Goal: Information Seeking & Learning: Learn about a topic

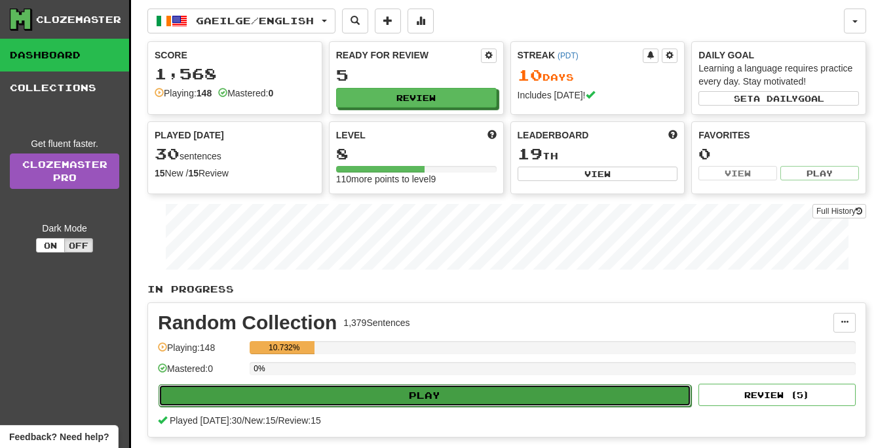
click at [419, 394] on button "Play" at bounding box center [425, 395] width 533 height 22
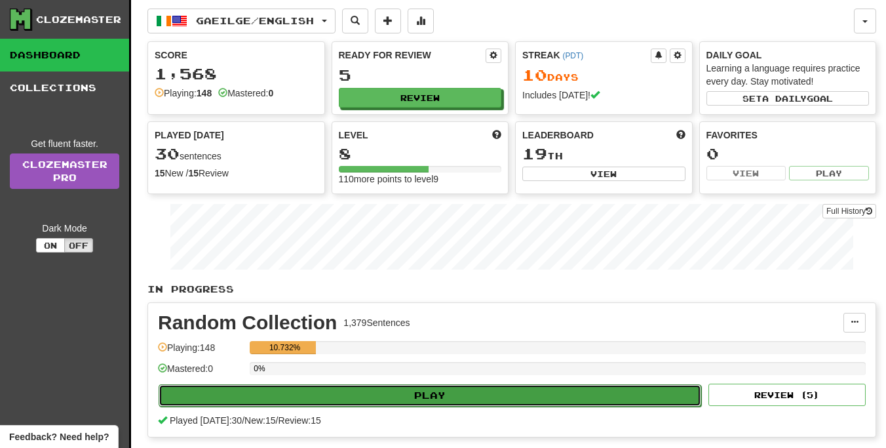
select select "**"
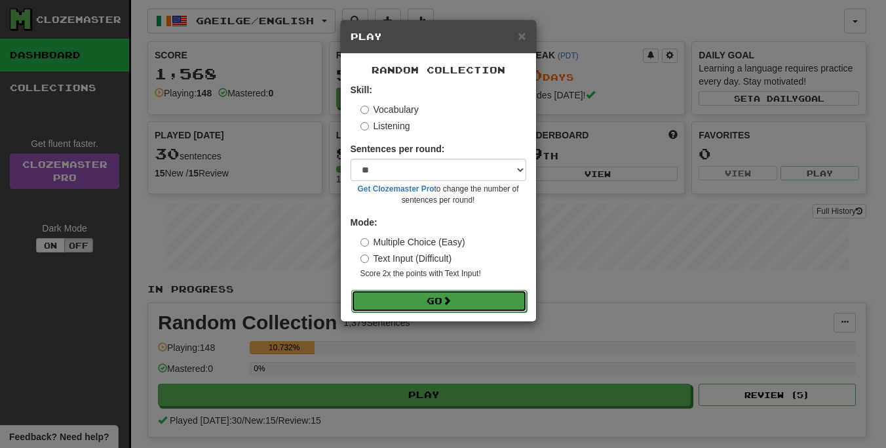
click at [436, 296] on button "Go" at bounding box center [439, 301] width 176 height 22
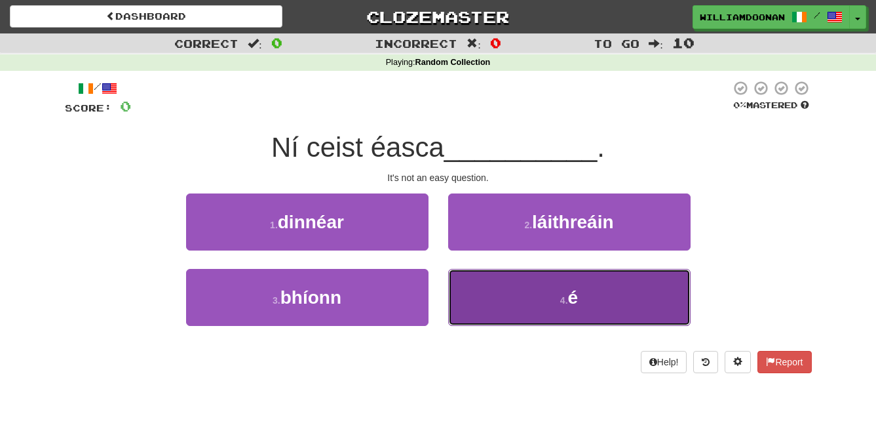
click at [482, 298] on button "4 . é" at bounding box center [569, 297] width 243 height 57
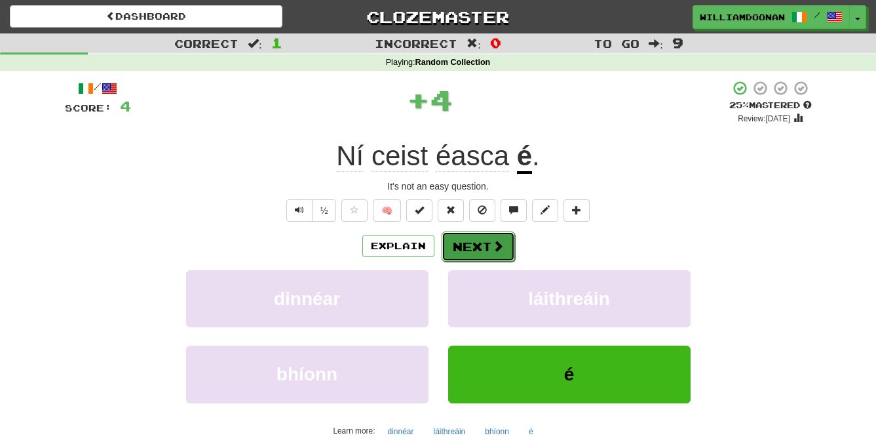
click at [452, 241] on button "Next" at bounding box center [478, 246] width 73 height 30
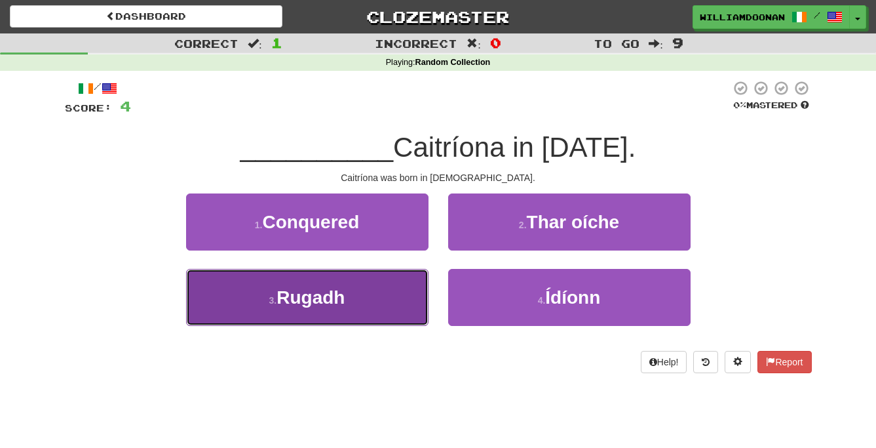
click at [397, 285] on button "3 . Rugadh" at bounding box center [307, 297] width 243 height 57
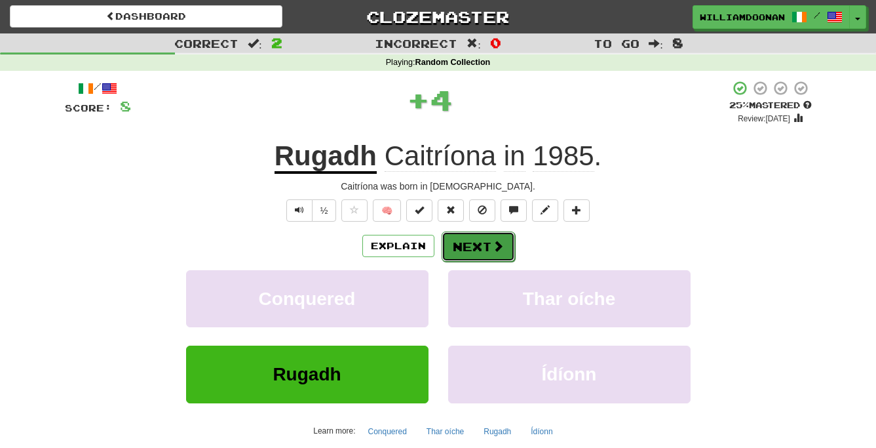
click at [482, 239] on button "Next" at bounding box center [478, 246] width 73 height 30
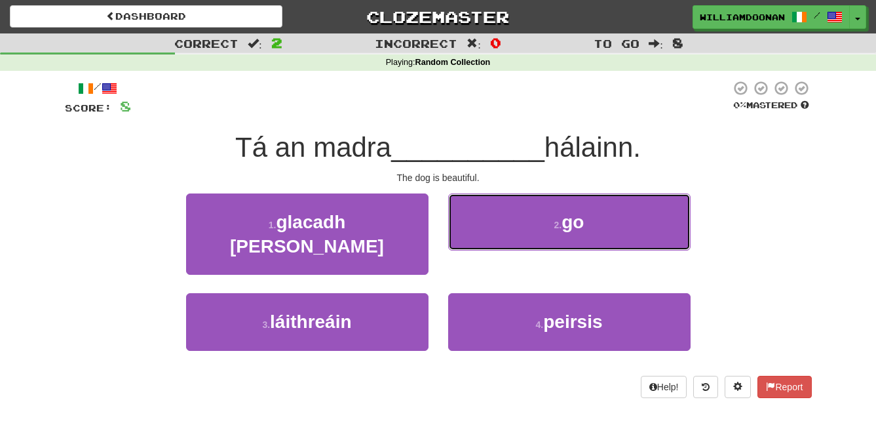
click at [482, 239] on button "2 . go" at bounding box center [569, 221] width 243 height 57
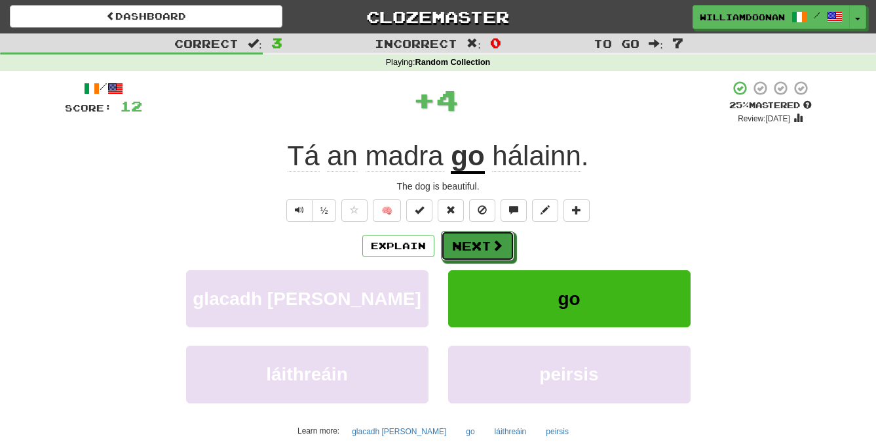
click at [482, 239] on button "Next" at bounding box center [477, 246] width 73 height 30
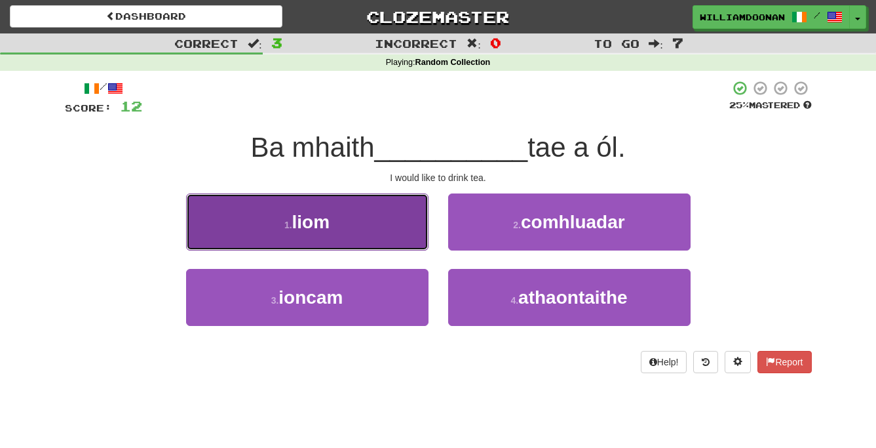
click at [418, 239] on button "1 . liom" at bounding box center [307, 221] width 243 height 57
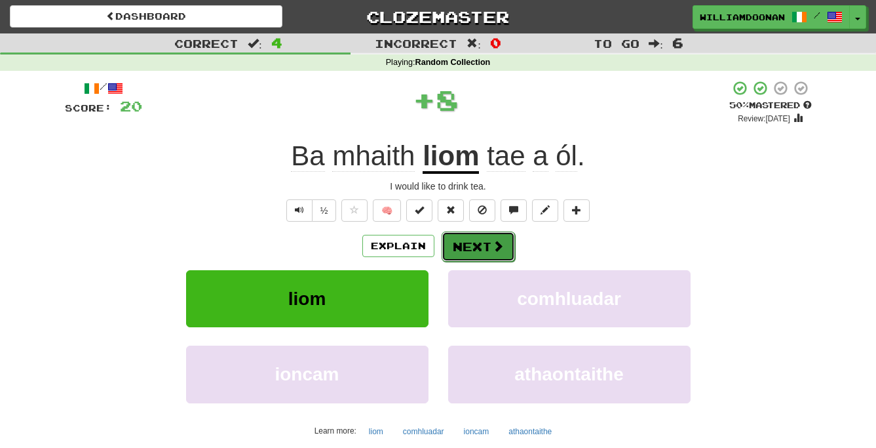
click at [473, 243] on button "Next" at bounding box center [478, 246] width 73 height 30
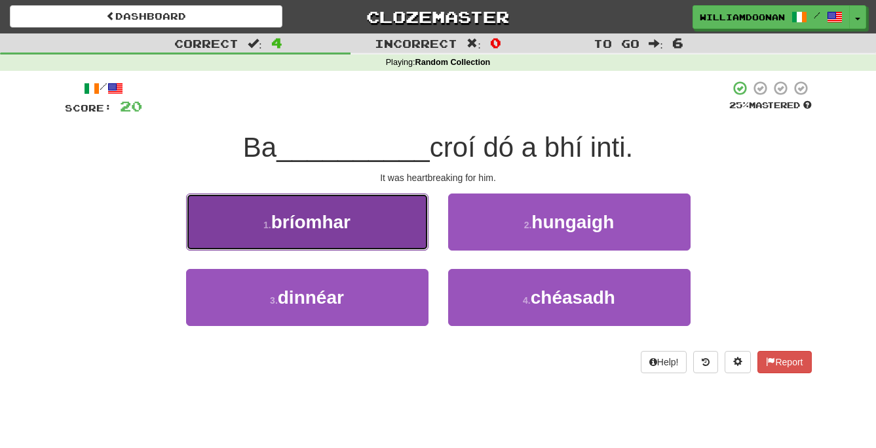
click at [416, 227] on button "1 . bríomhar" at bounding box center [307, 221] width 243 height 57
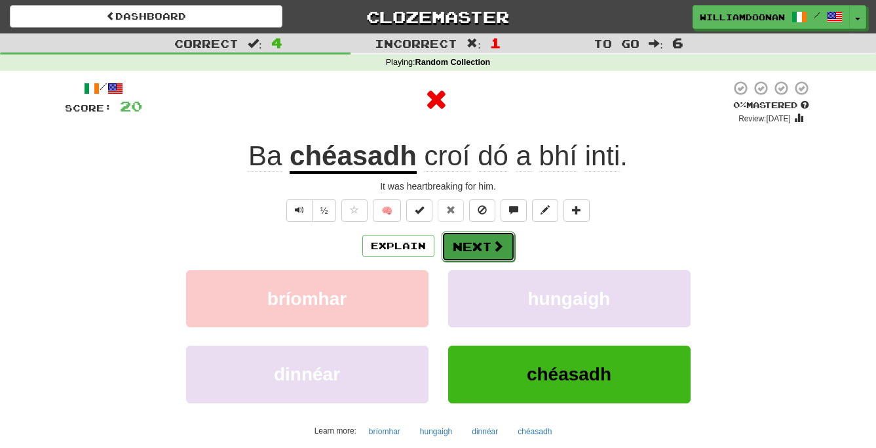
click at [460, 244] on button "Next" at bounding box center [478, 246] width 73 height 30
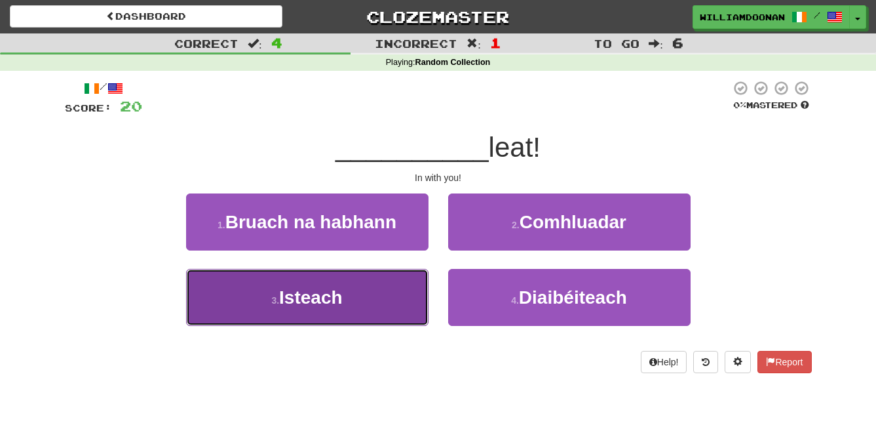
click at [399, 284] on button "3 . Isteach" at bounding box center [307, 297] width 243 height 57
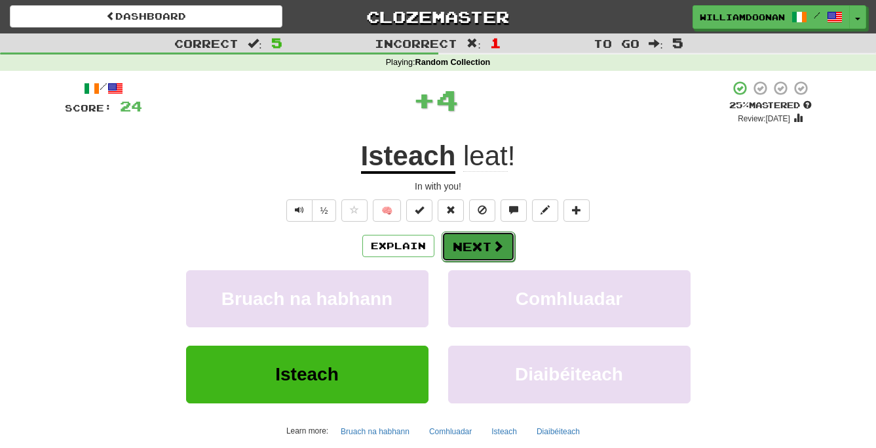
click at [471, 249] on button "Next" at bounding box center [478, 246] width 73 height 30
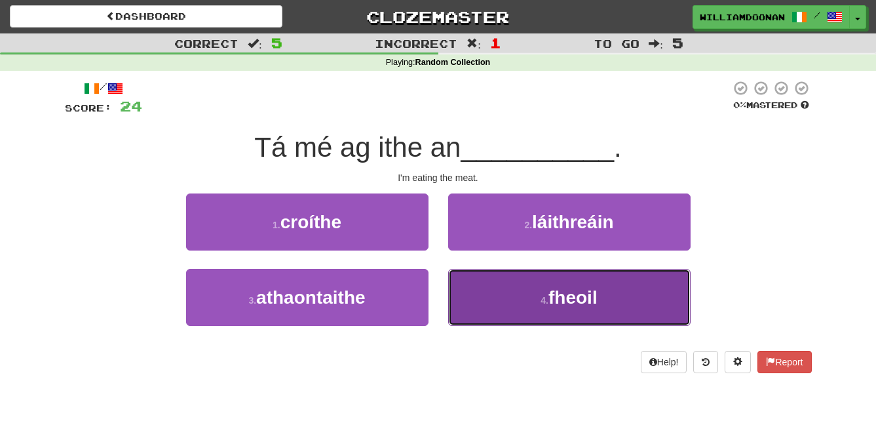
click at [470, 276] on button "4 . fheoil" at bounding box center [569, 297] width 243 height 57
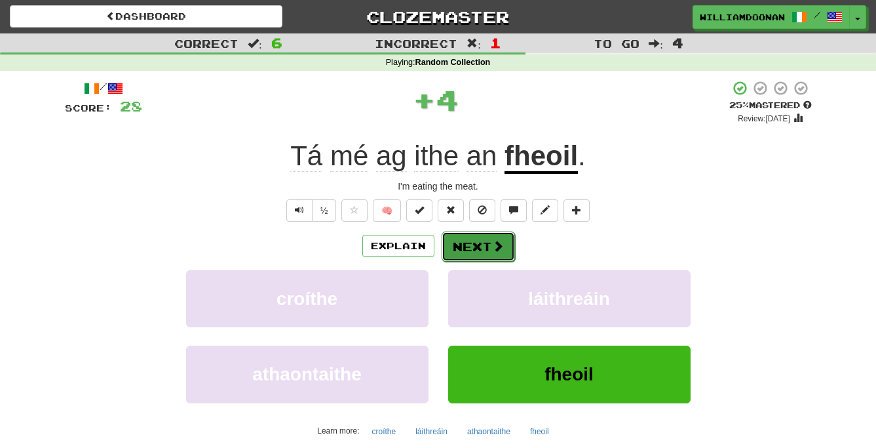
click at [473, 245] on button "Next" at bounding box center [478, 246] width 73 height 30
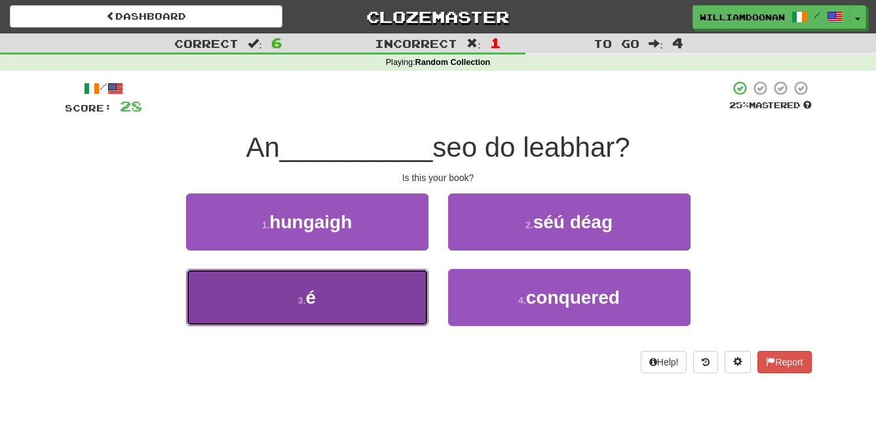
click at [410, 282] on button "3 . é" at bounding box center [307, 297] width 243 height 57
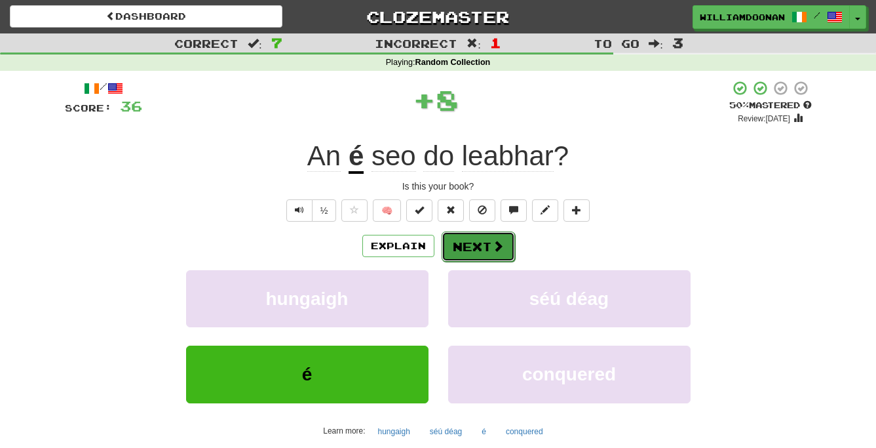
click at [470, 246] on button "Next" at bounding box center [478, 246] width 73 height 30
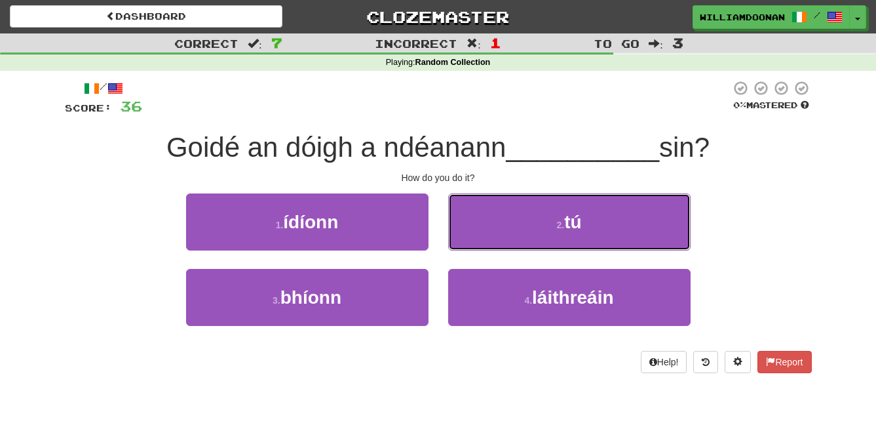
click at [470, 246] on button "2 . tú" at bounding box center [569, 221] width 243 height 57
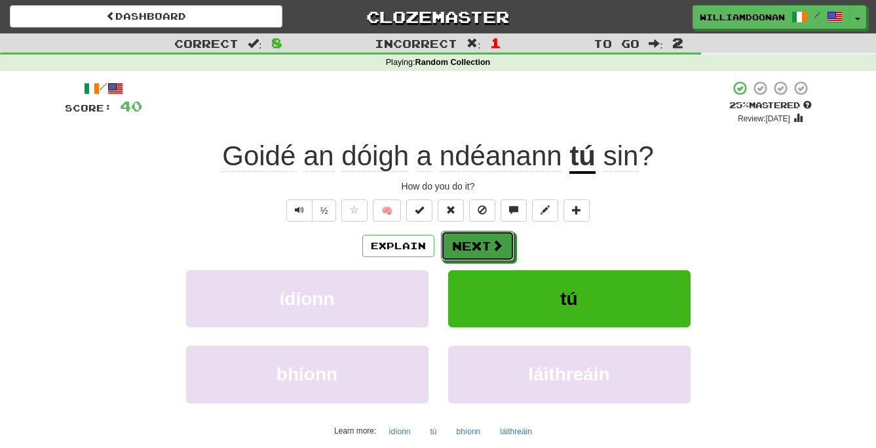
click at [470, 246] on button "Next" at bounding box center [477, 246] width 73 height 30
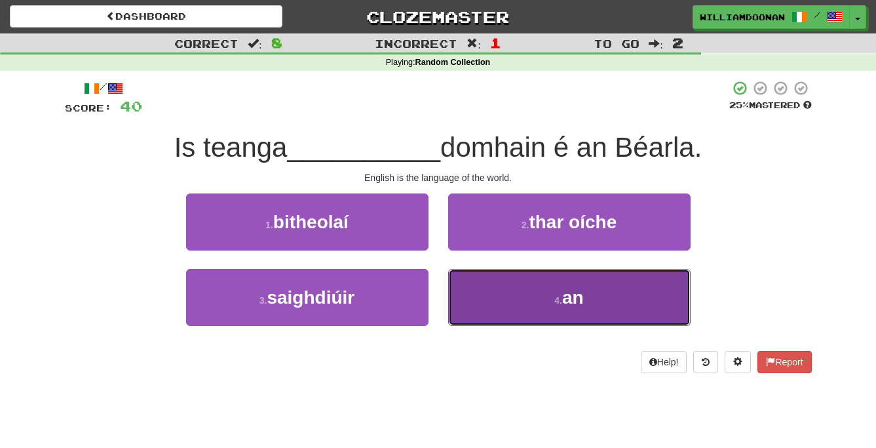
click at [469, 293] on button "4 . an" at bounding box center [569, 297] width 243 height 57
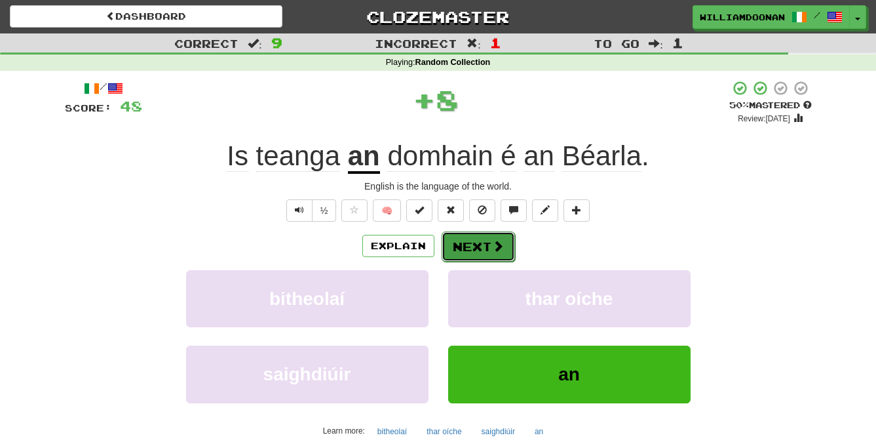
click at [465, 250] on button "Next" at bounding box center [478, 246] width 73 height 30
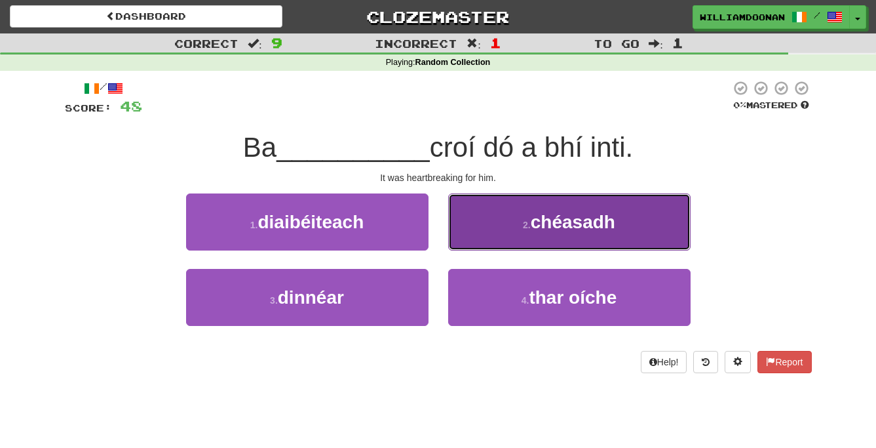
click at [476, 231] on button "2 . chéasadh" at bounding box center [569, 221] width 243 height 57
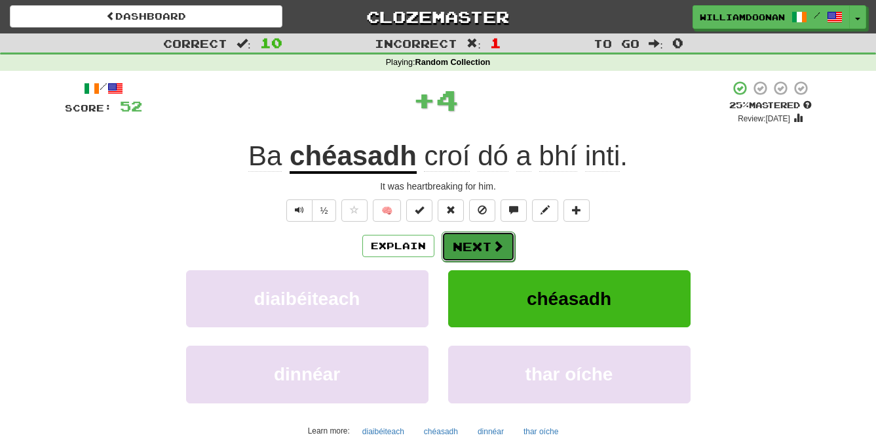
click at [473, 245] on button "Next" at bounding box center [478, 246] width 73 height 30
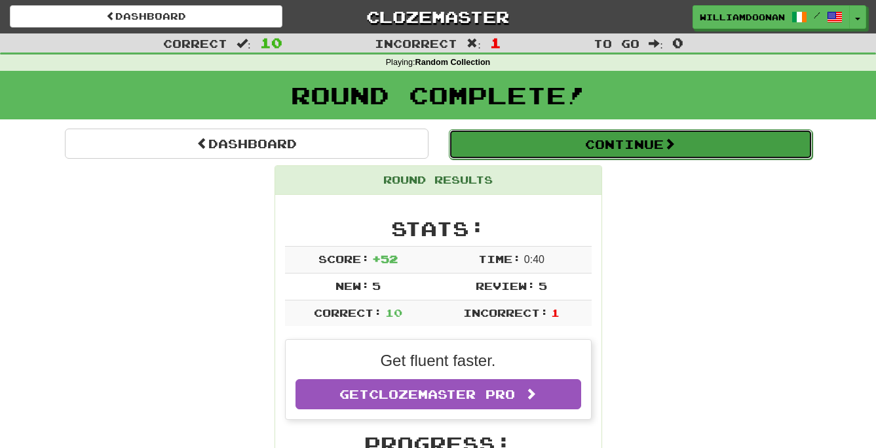
click at [665, 149] on button "Continue" at bounding box center [631, 144] width 364 height 30
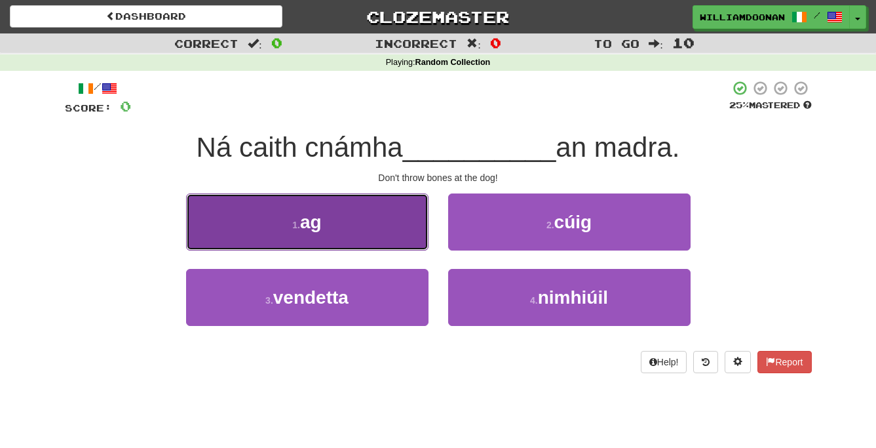
click at [402, 220] on button "1 . ag" at bounding box center [307, 221] width 243 height 57
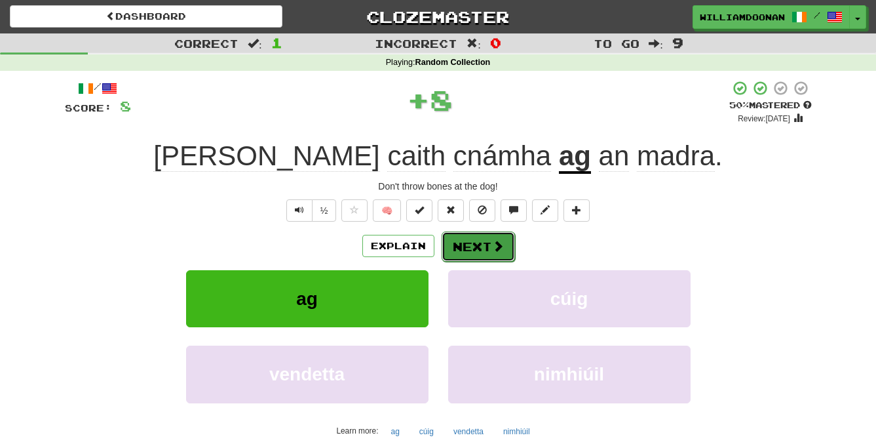
click at [456, 247] on button "Next" at bounding box center [478, 246] width 73 height 30
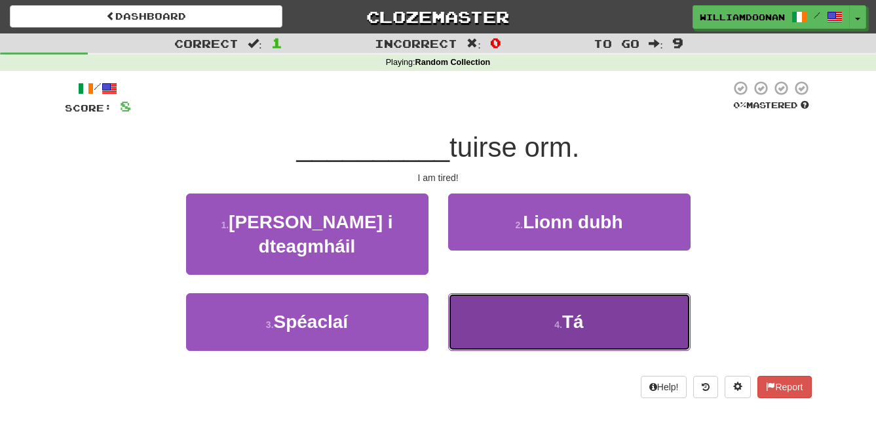
click at [463, 293] on button "4 . Tá" at bounding box center [569, 321] width 243 height 57
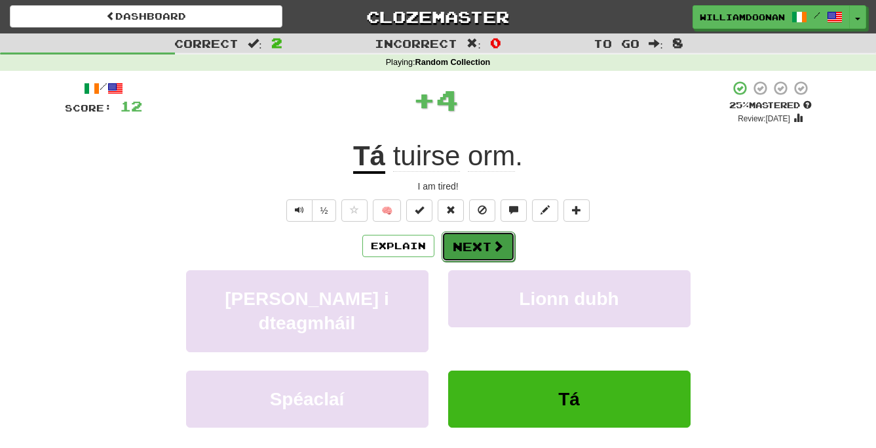
click at [465, 242] on button "Next" at bounding box center [478, 246] width 73 height 30
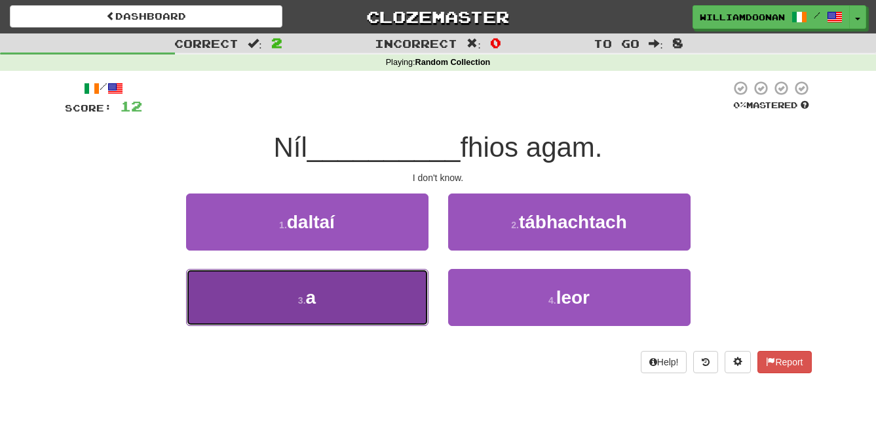
click at [404, 283] on button "3 . a" at bounding box center [307, 297] width 243 height 57
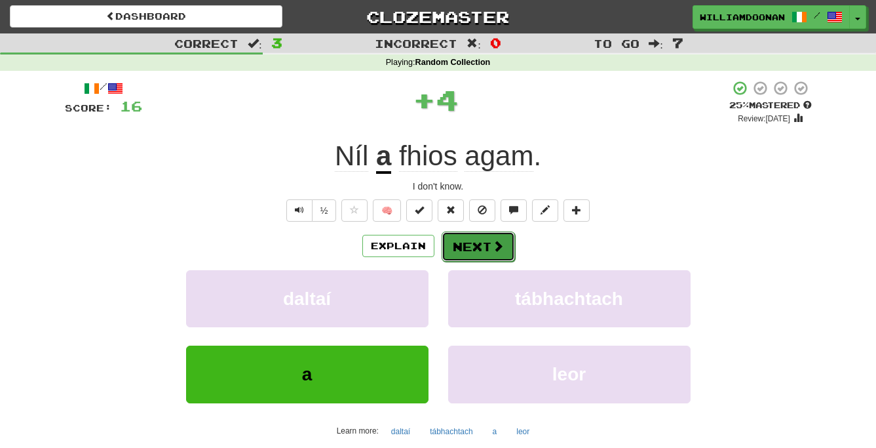
click at [472, 249] on button "Next" at bounding box center [478, 246] width 73 height 30
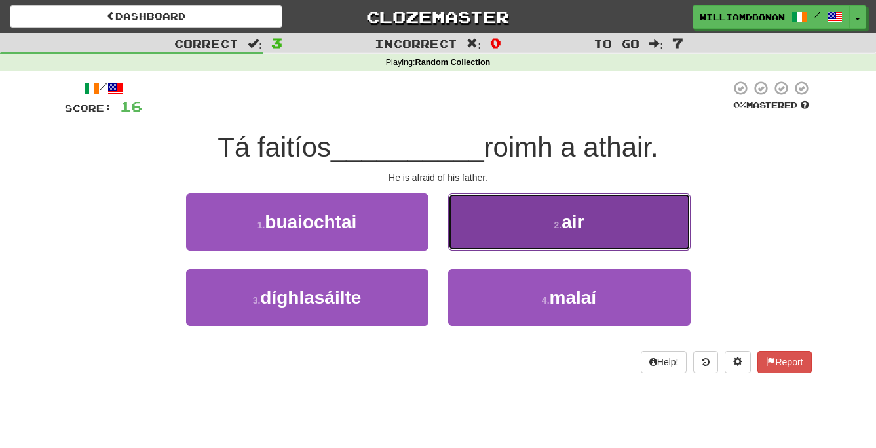
click at [471, 241] on button "2 . air" at bounding box center [569, 221] width 243 height 57
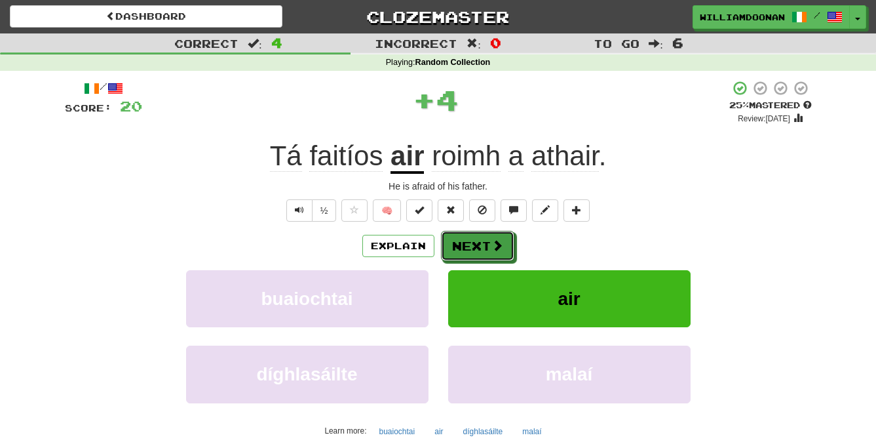
click at [471, 241] on button "Next" at bounding box center [477, 246] width 73 height 30
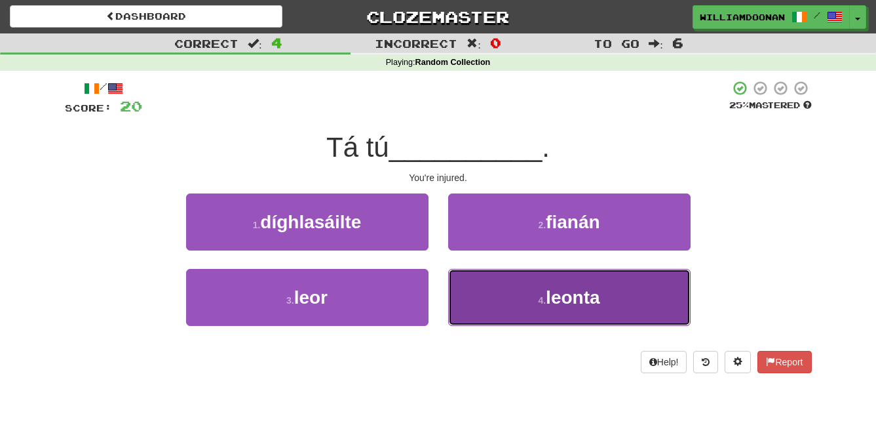
click at [467, 285] on button "4 . leonta" at bounding box center [569, 297] width 243 height 57
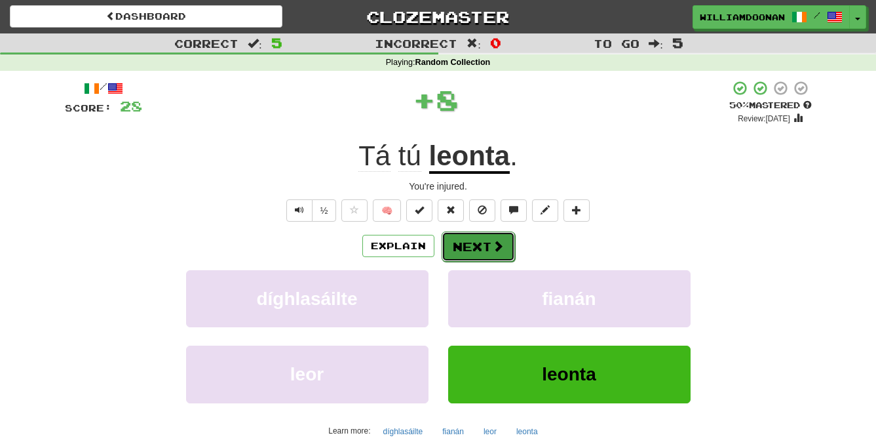
click at [471, 249] on button "Next" at bounding box center [478, 246] width 73 height 30
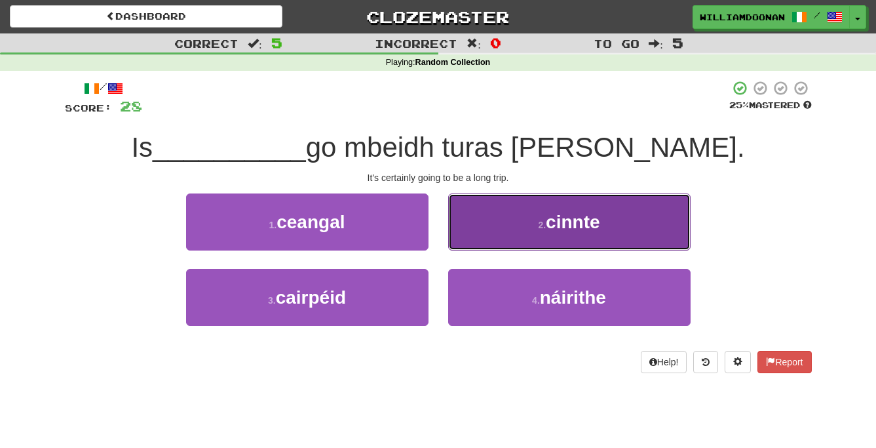
click at [473, 243] on button "2 . cinnte" at bounding box center [569, 221] width 243 height 57
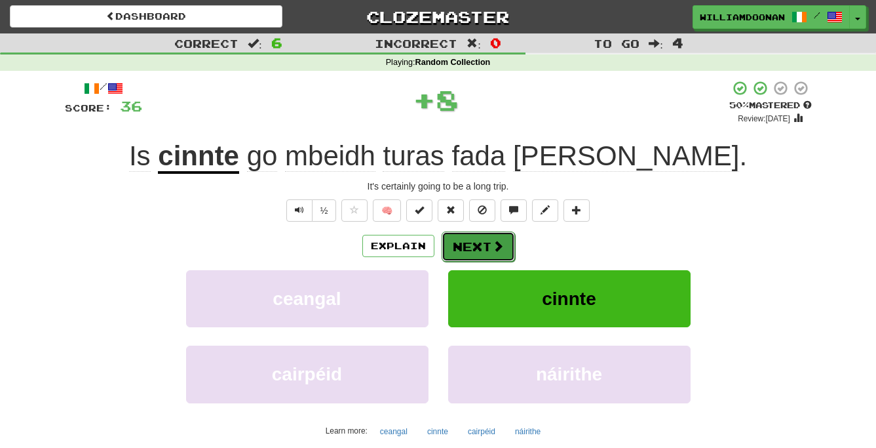
click at [473, 244] on button "Next" at bounding box center [478, 246] width 73 height 30
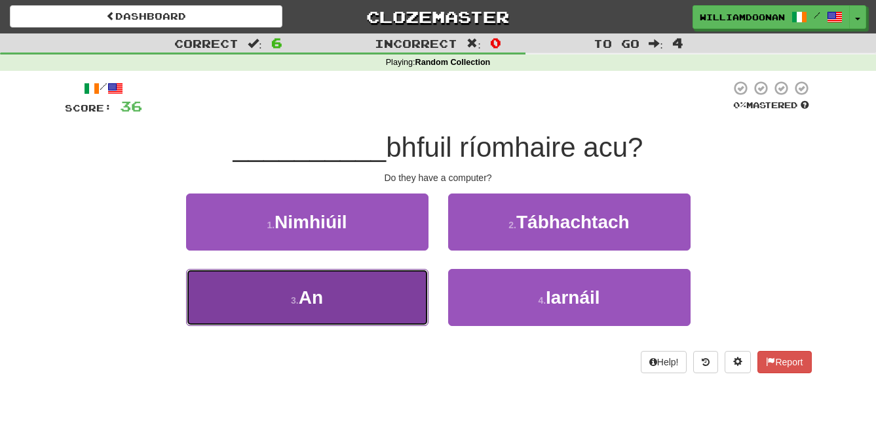
click at [418, 284] on button "3 . An" at bounding box center [307, 297] width 243 height 57
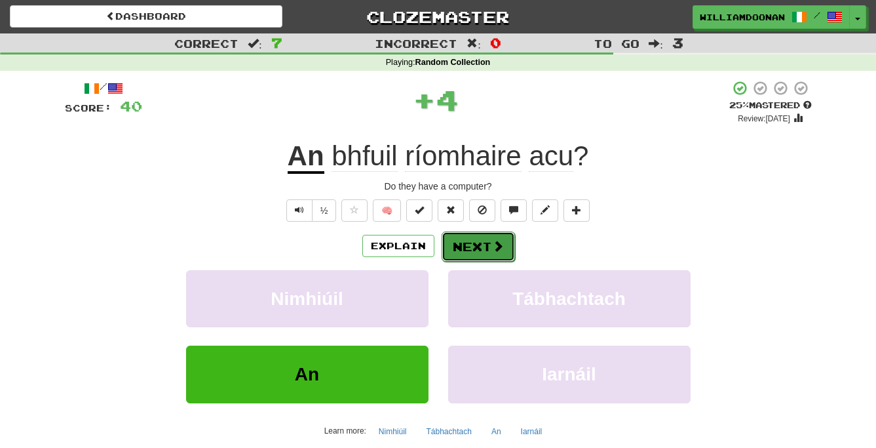
click at [449, 252] on button "Next" at bounding box center [478, 246] width 73 height 30
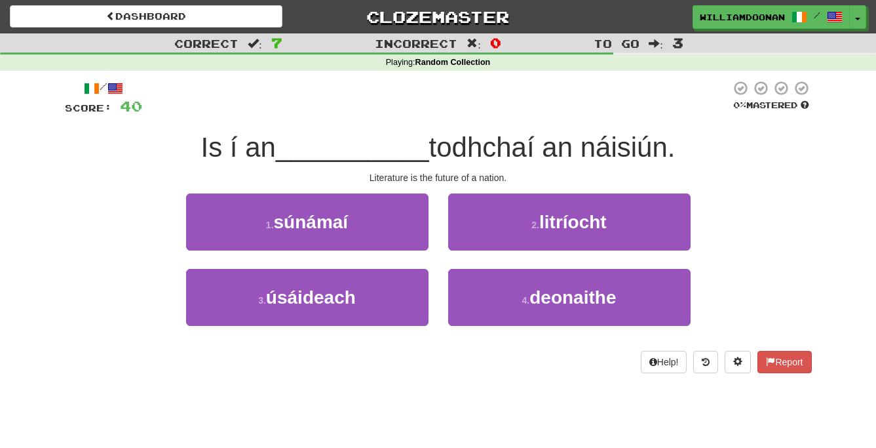
click at [477, 250] on div "2 . litríocht" at bounding box center [570, 230] width 262 height 75
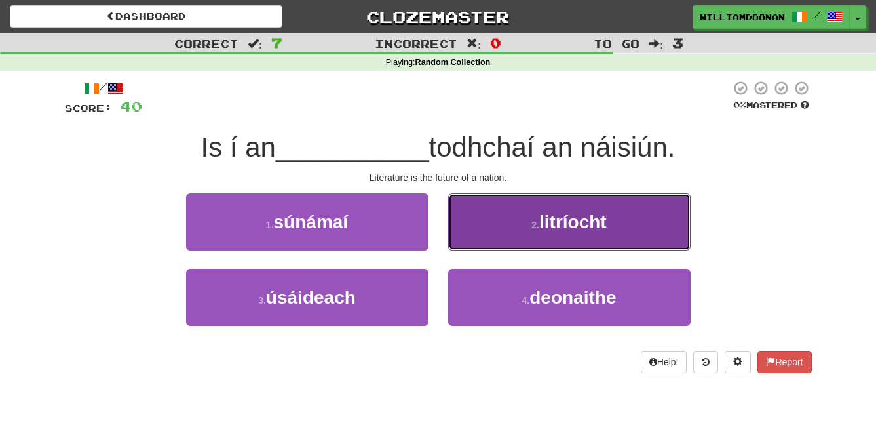
click at [477, 241] on button "2 . litríocht" at bounding box center [569, 221] width 243 height 57
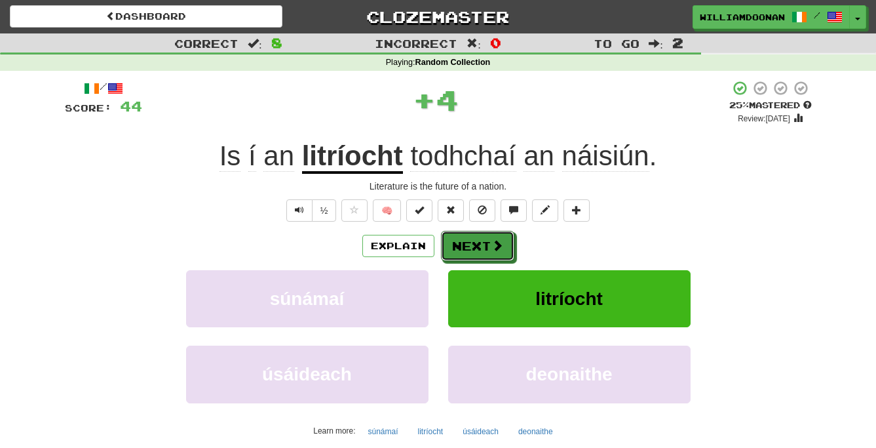
click at [477, 241] on button "Next" at bounding box center [477, 246] width 73 height 30
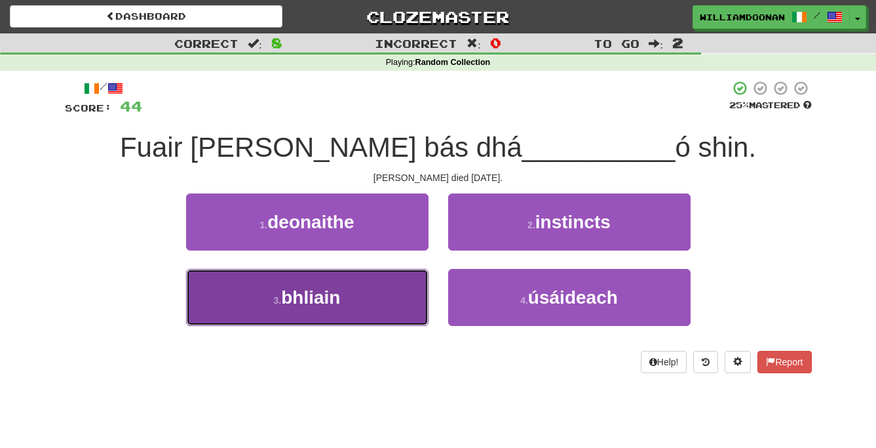
click at [411, 279] on button "3 . bhliain" at bounding box center [307, 297] width 243 height 57
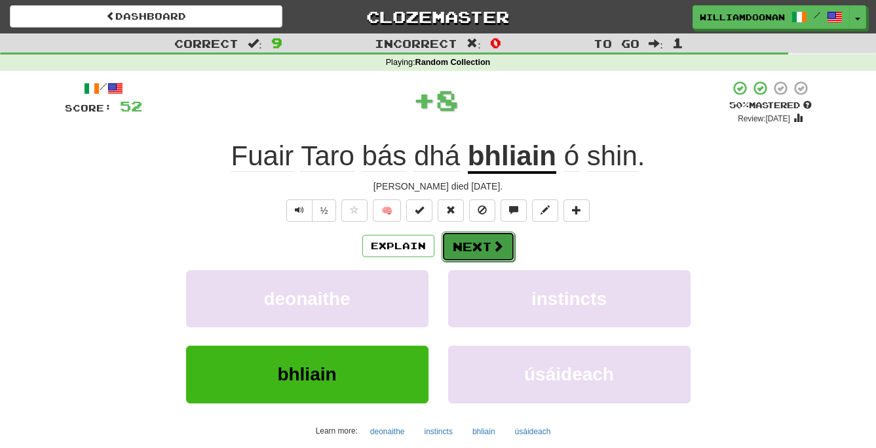
click at [458, 251] on button "Next" at bounding box center [478, 246] width 73 height 30
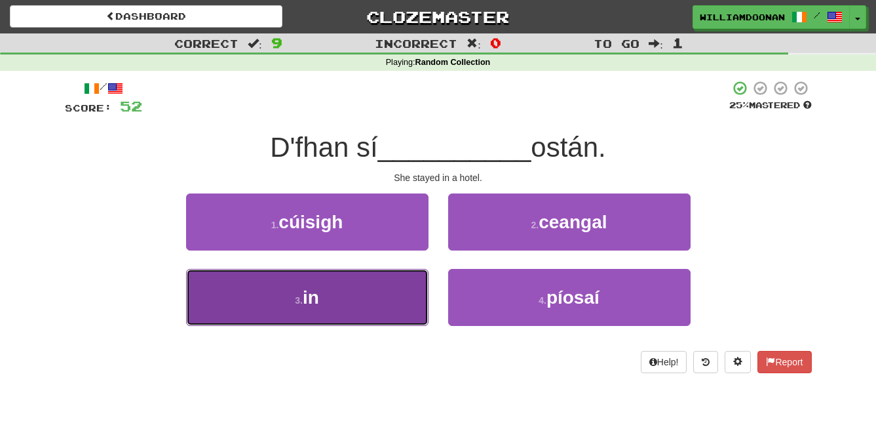
click at [397, 278] on button "3 . in" at bounding box center [307, 297] width 243 height 57
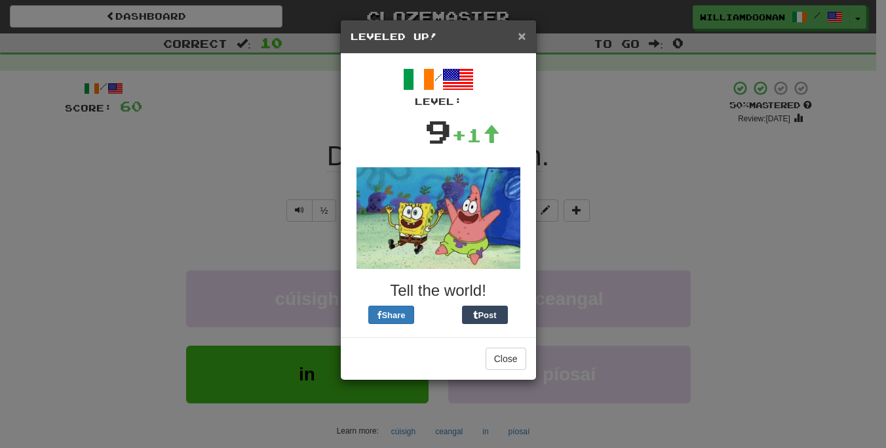
click at [522, 37] on span "×" at bounding box center [522, 35] width 8 height 15
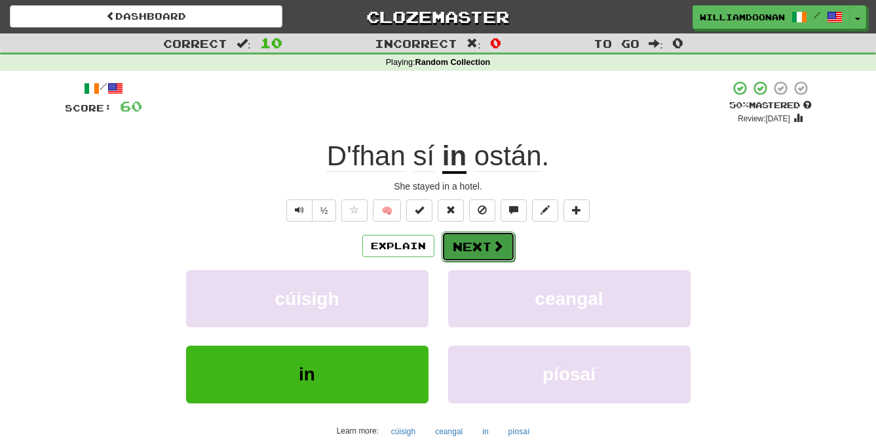
click at [467, 241] on button "Next" at bounding box center [478, 246] width 73 height 30
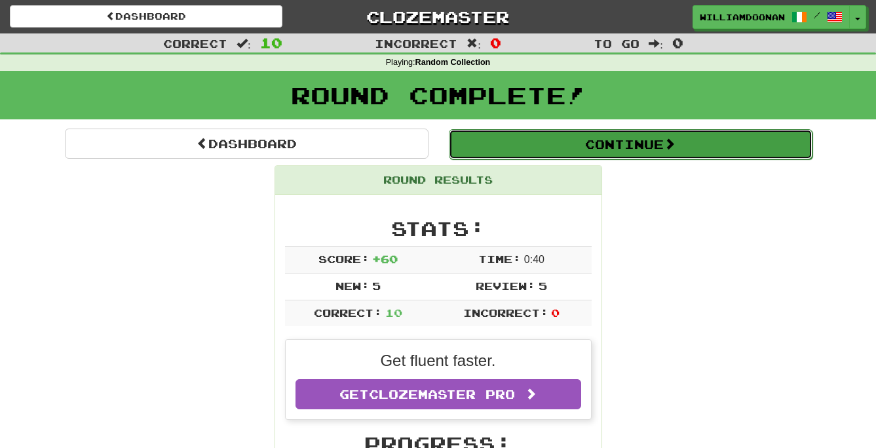
click at [591, 146] on button "Continue" at bounding box center [631, 144] width 364 height 30
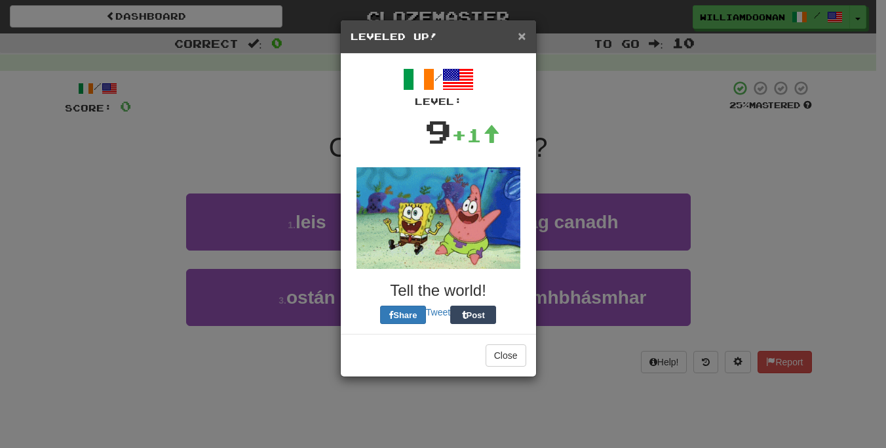
click at [520, 36] on span "×" at bounding box center [522, 35] width 8 height 15
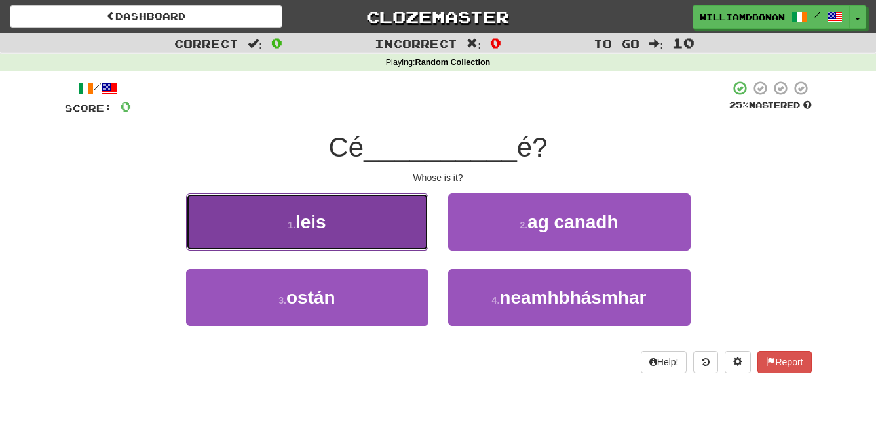
click at [406, 203] on button "1 . leis" at bounding box center [307, 221] width 243 height 57
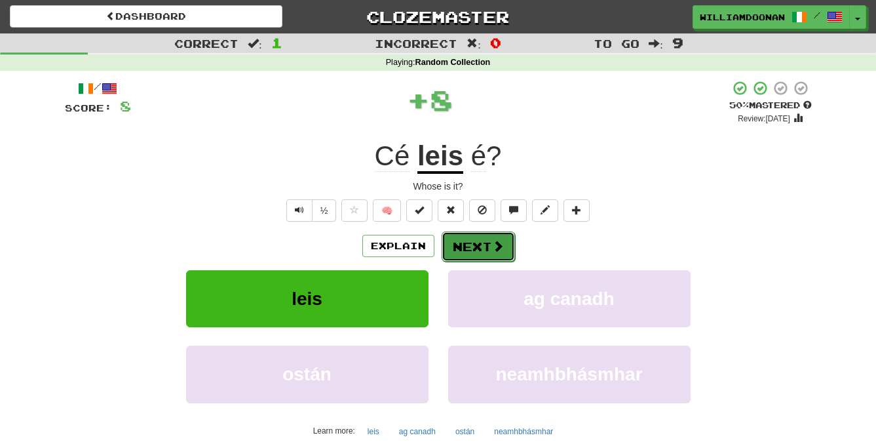
click at [460, 239] on button "Next" at bounding box center [478, 246] width 73 height 30
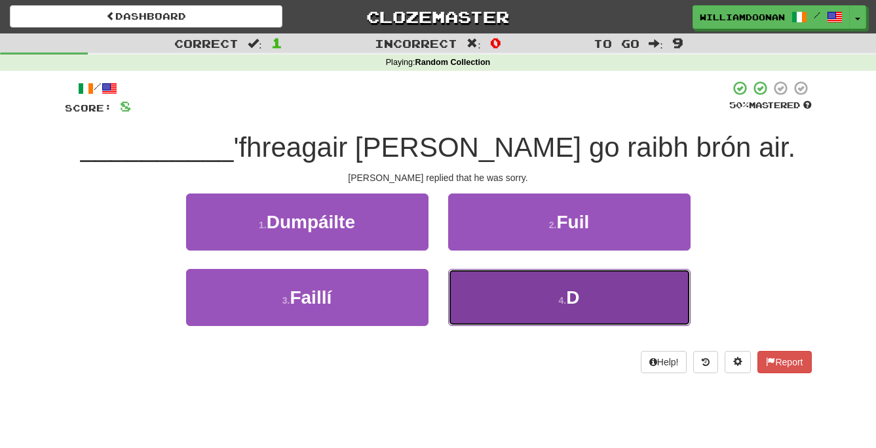
click at [468, 296] on button "4 . D" at bounding box center [569, 297] width 243 height 57
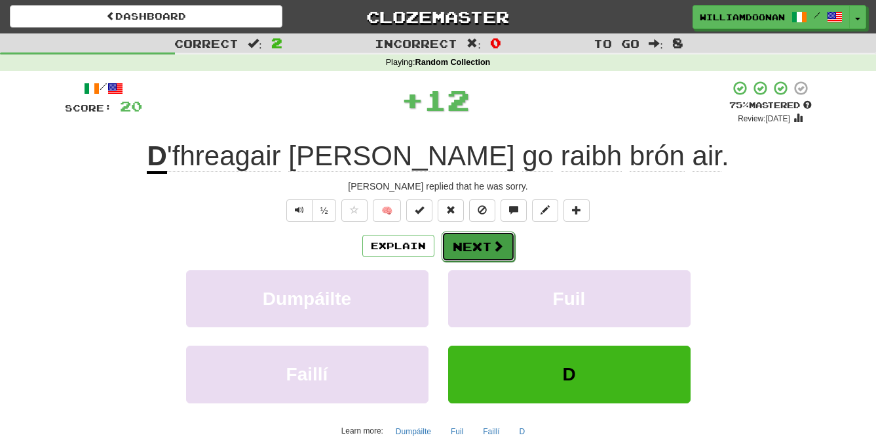
click at [471, 240] on button "Next" at bounding box center [478, 246] width 73 height 30
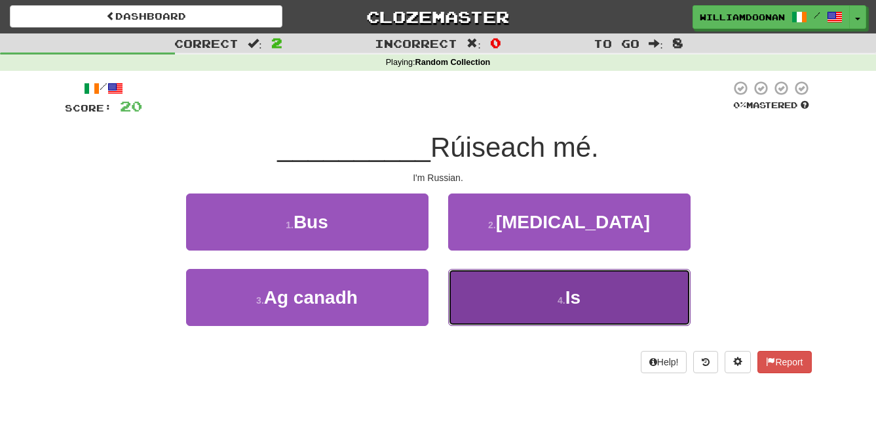
click at [477, 282] on button "4 . Is" at bounding box center [569, 297] width 243 height 57
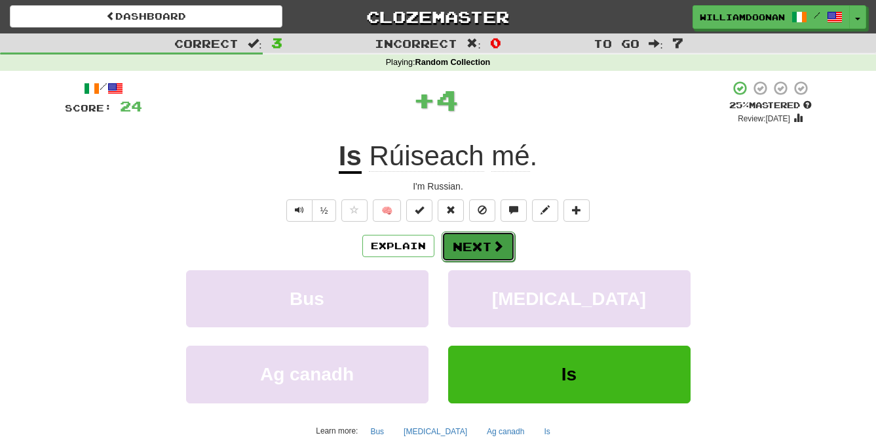
click at [475, 246] on button "Next" at bounding box center [478, 246] width 73 height 30
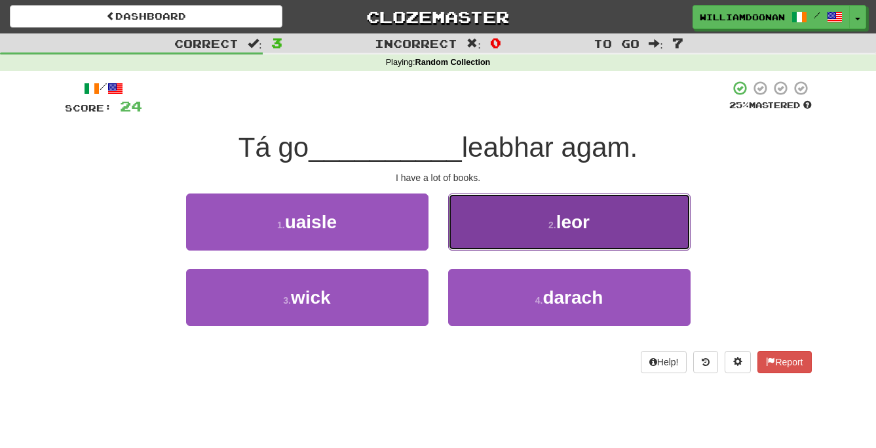
click at [475, 239] on button "2 . leor" at bounding box center [569, 221] width 243 height 57
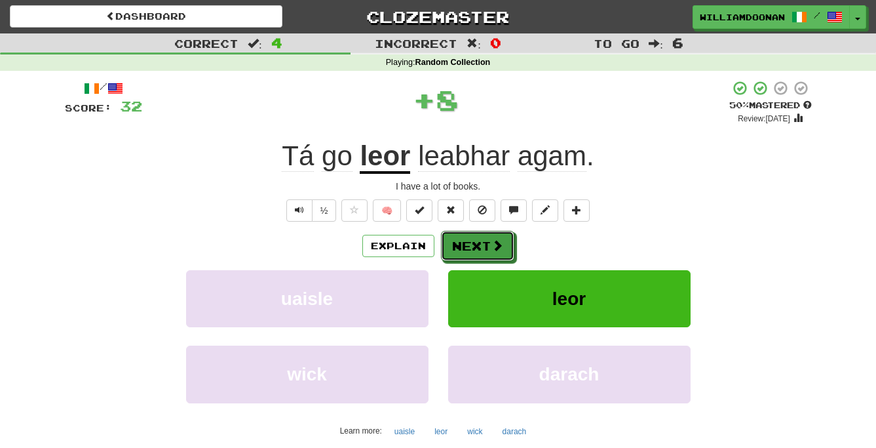
click at [475, 239] on button "Next" at bounding box center [477, 246] width 73 height 30
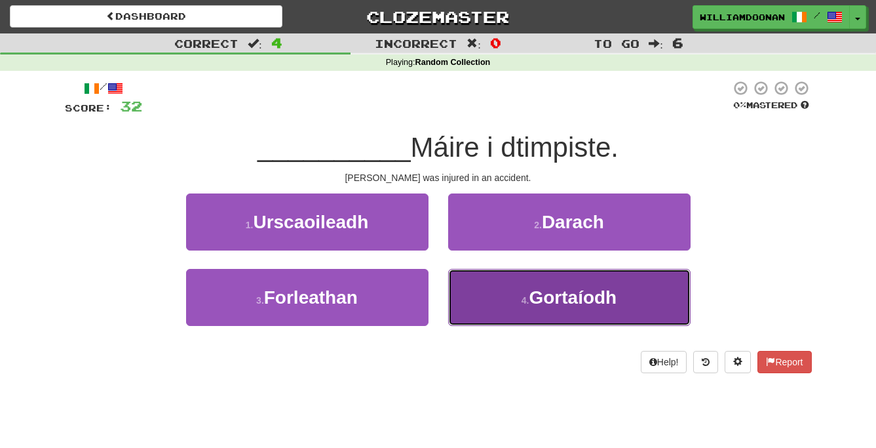
click at [475, 294] on button "4 . Gortaíodh" at bounding box center [569, 297] width 243 height 57
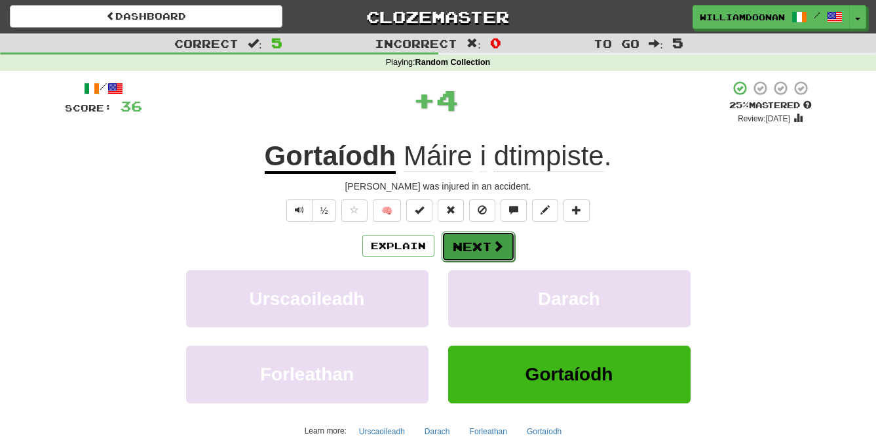
click at [471, 246] on button "Next" at bounding box center [478, 246] width 73 height 30
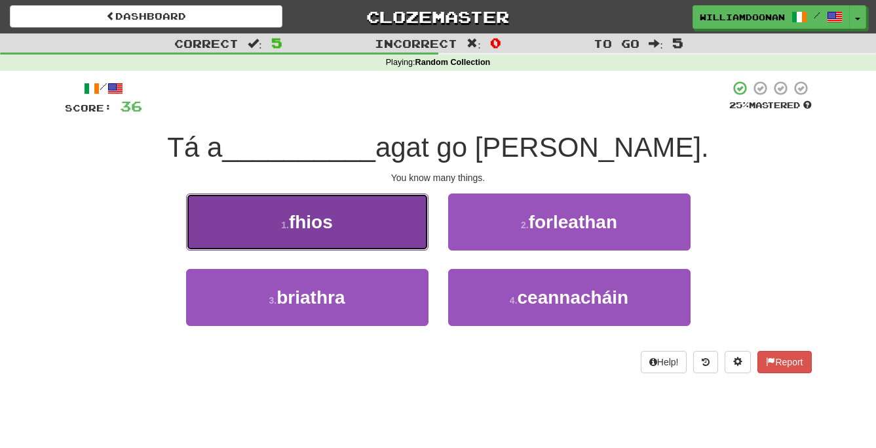
click at [404, 240] on button "1 . fhios" at bounding box center [307, 221] width 243 height 57
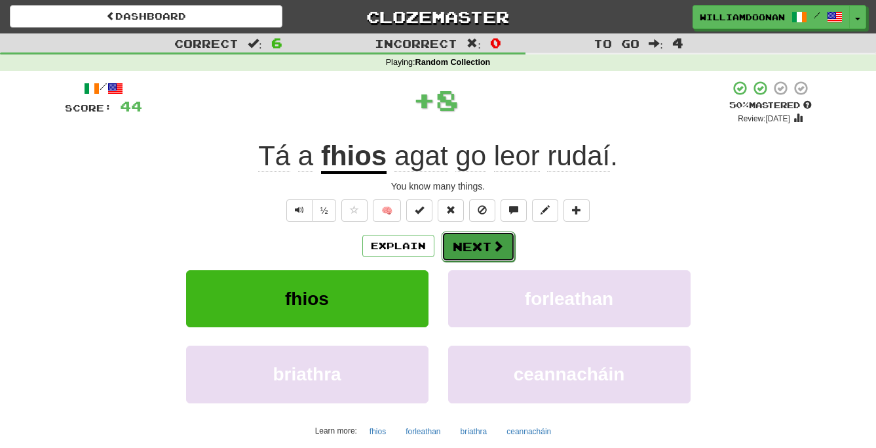
click at [460, 245] on button "Next" at bounding box center [478, 246] width 73 height 30
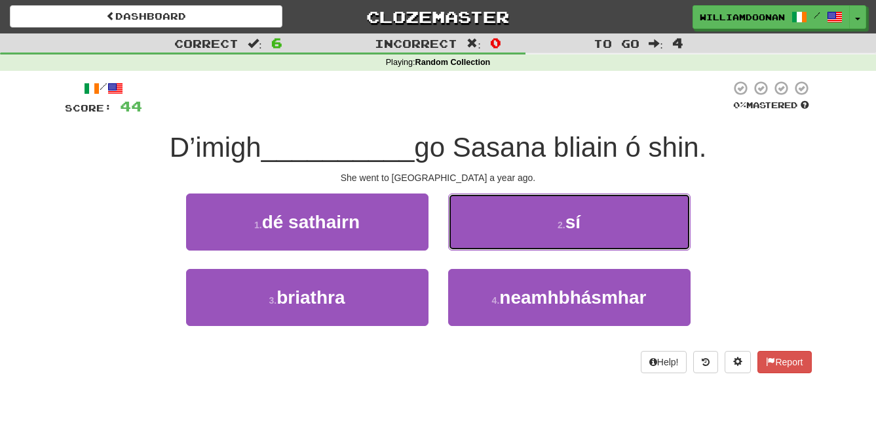
click at [460, 245] on button "2 . sí" at bounding box center [569, 221] width 243 height 57
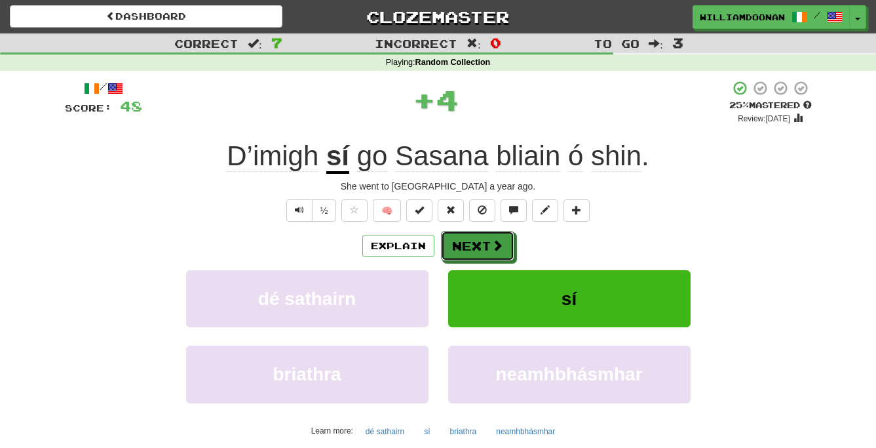
click at [460, 245] on button "Next" at bounding box center [477, 246] width 73 height 30
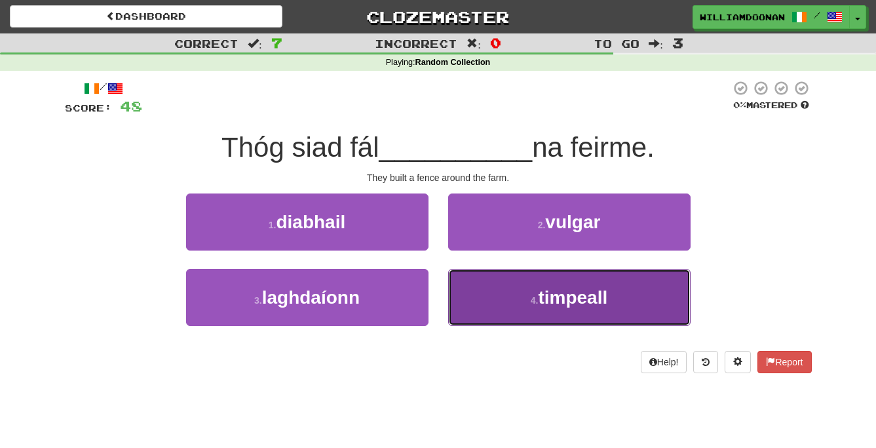
click at [471, 291] on button "4 . timpeall" at bounding box center [569, 297] width 243 height 57
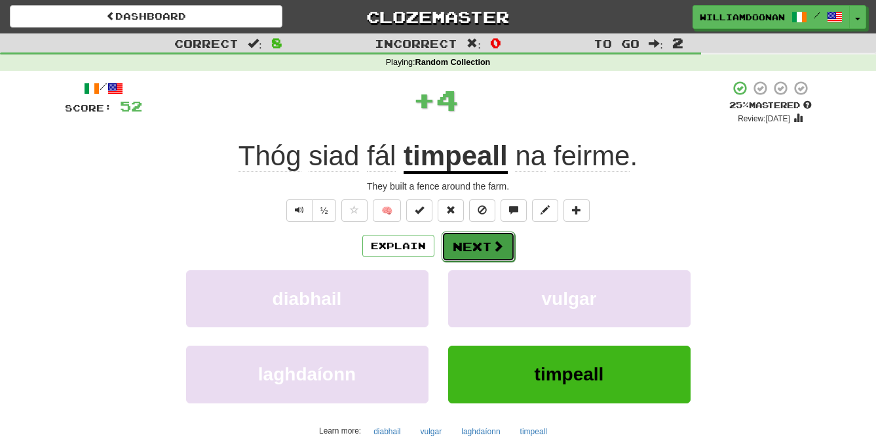
click at [472, 241] on button "Next" at bounding box center [478, 246] width 73 height 30
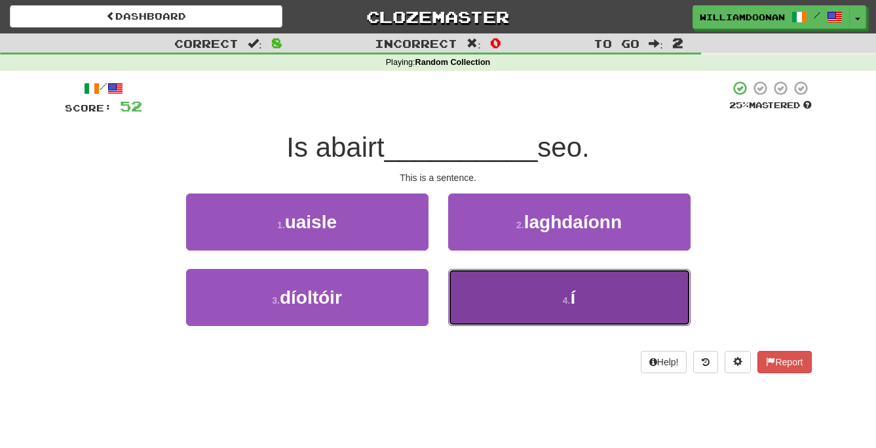
click at [479, 283] on button "4 . í" at bounding box center [569, 297] width 243 height 57
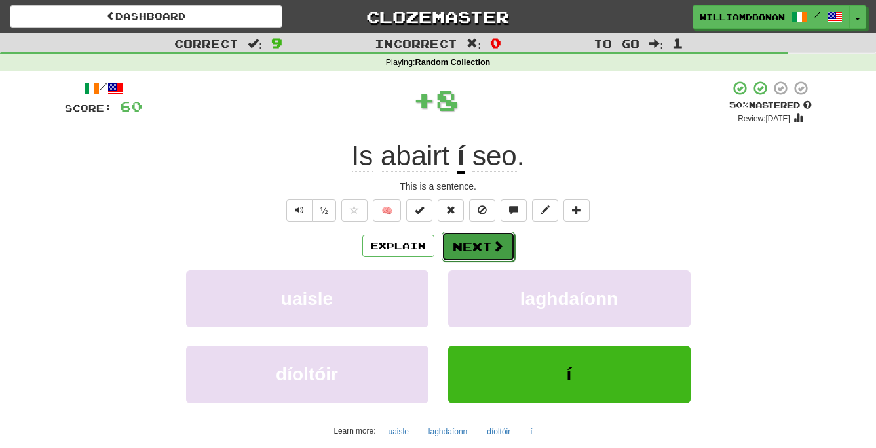
click at [478, 246] on button "Next" at bounding box center [478, 246] width 73 height 30
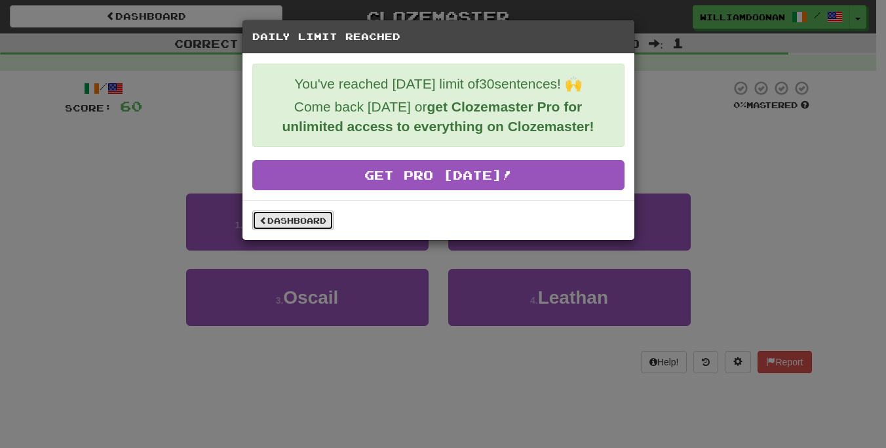
click at [324, 216] on link "Dashboard" at bounding box center [292, 220] width 81 height 20
